Goal: Task Accomplishment & Management: Manage account settings

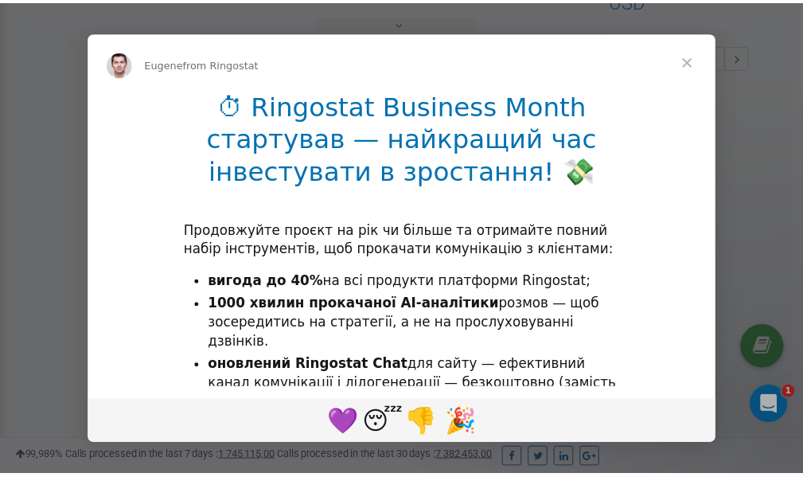
scroll to position [476, 0]
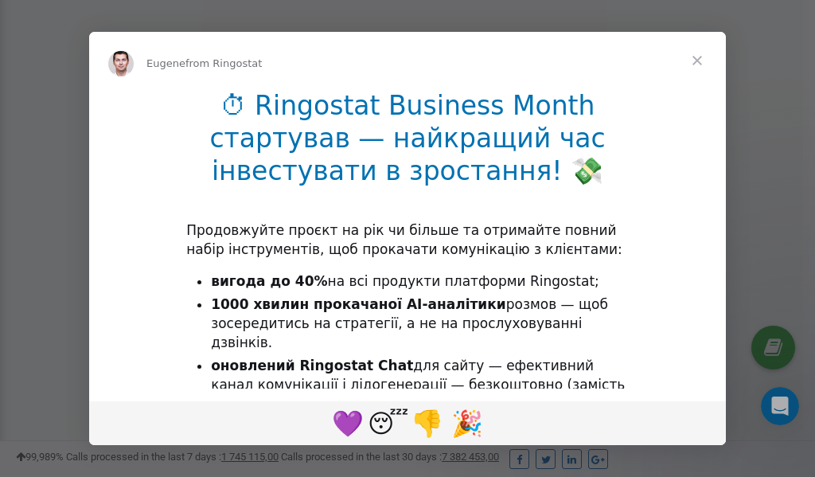
click at [698, 61] on span "Close" at bounding box center [697, 60] width 57 height 57
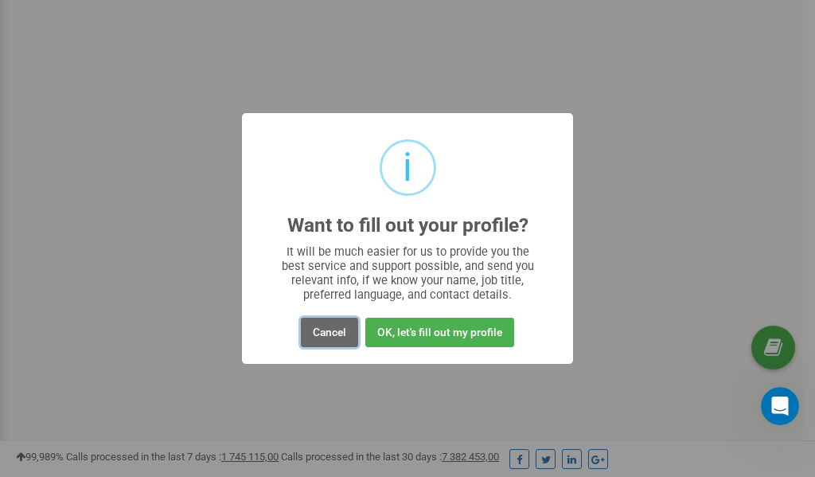
click at [329, 333] on button "Cancel" at bounding box center [329, 332] width 57 height 29
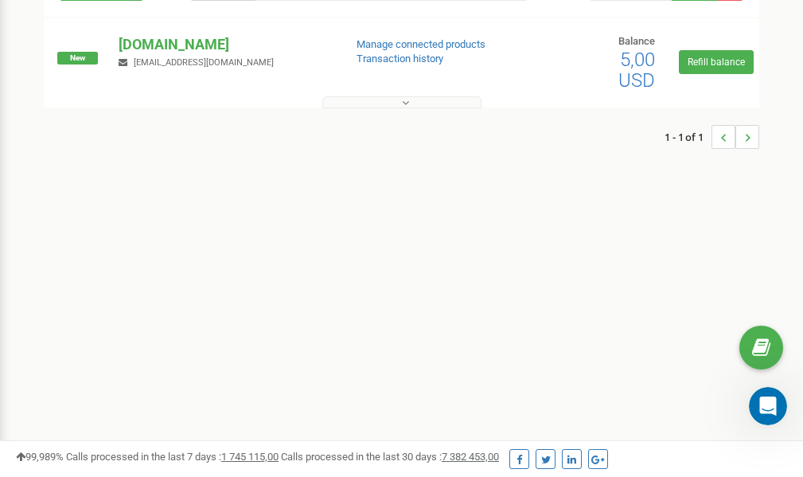
scroll to position [0, 0]
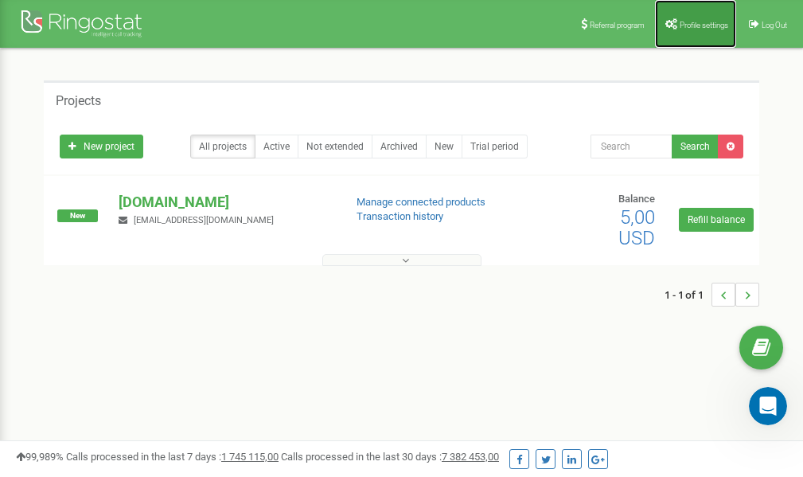
click at [686, 27] on span "Profile settings" at bounding box center [704, 25] width 49 height 9
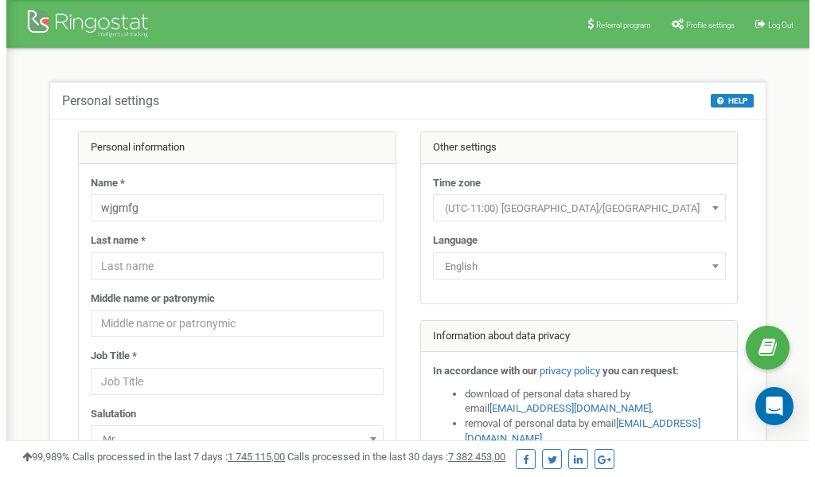
scroll to position [80, 0]
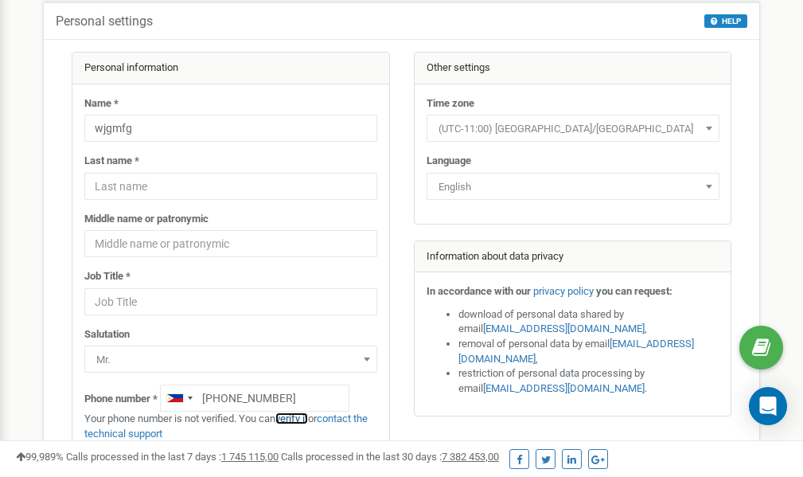
click at [299, 417] on link "verify it" at bounding box center [291, 418] width 33 height 12
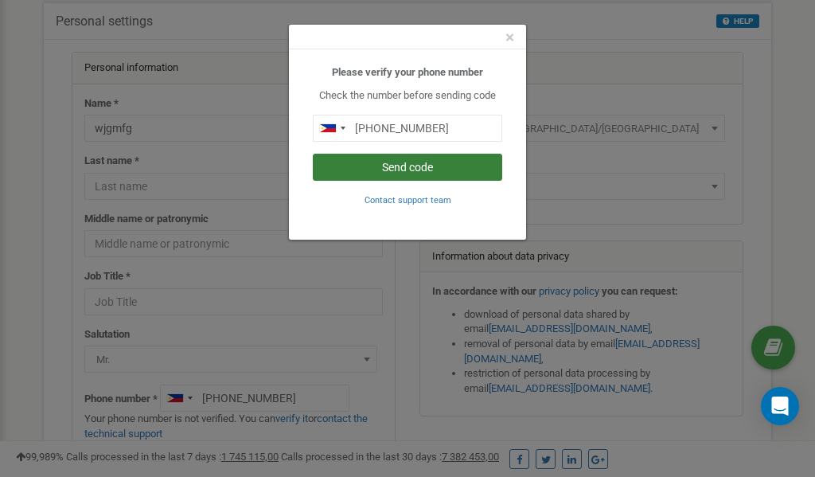
click at [415, 168] on button "Send code" at bounding box center [407, 167] width 189 height 27
